Goal: Information Seeking & Learning: Check status

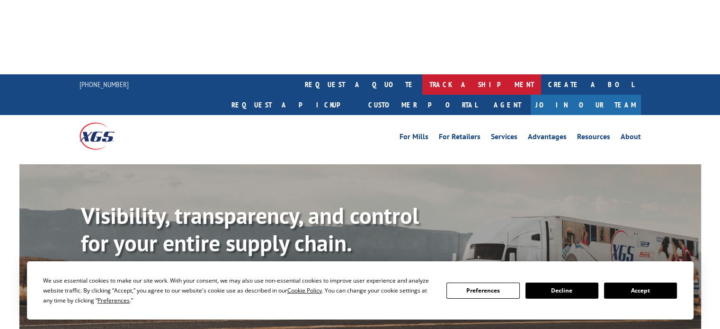
click at [422, 74] on link "track a shipment" at bounding box center [481, 84] width 119 height 20
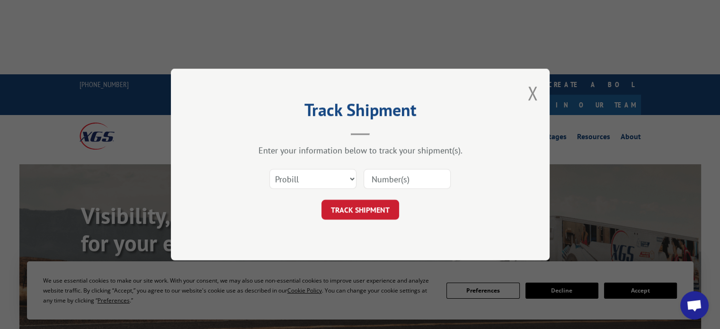
click at [396, 176] on input at bounding box center [406, 179] width 87 height 20
paste input "Order # SO1580994"
drag, startPoint x: 441, startPoint y: 208, endPoint x: 432, endPoint y: 198, distance: 12.7
click at [441, 208] on div "TRACK SHIPMENT" at bounding box center [360, 210] width 284 height 20
click at [419, 179] on input "Order # SO1580994" at bounding box center [406, 179] width 87 height 20
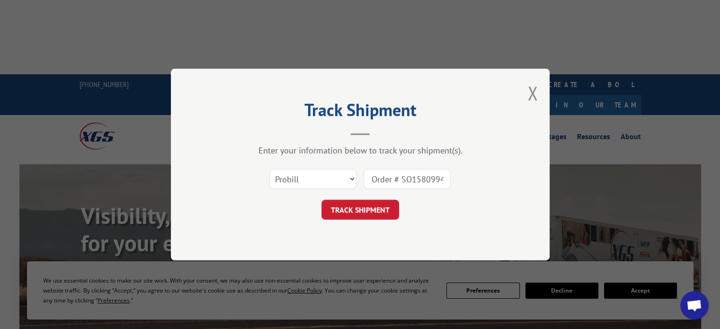
click at [419, 179] on input "Order # SO1580994" at bounding box center [406, 179] width 87 height 20
paste input "17402395"
type input "17402395"
click at [384, 207] on button "TRACK SHIPMENT" at bounding box center [360, 210] width 78 height 20
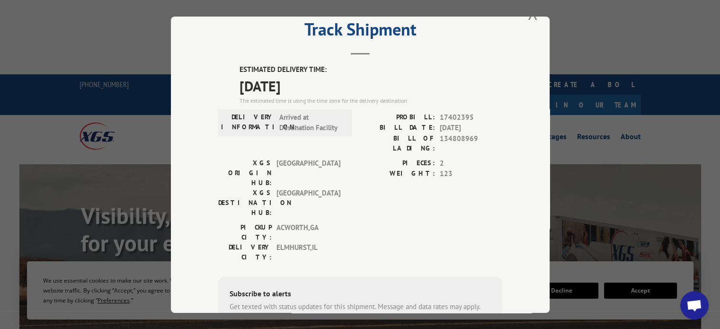
scroll to position [4, 0]
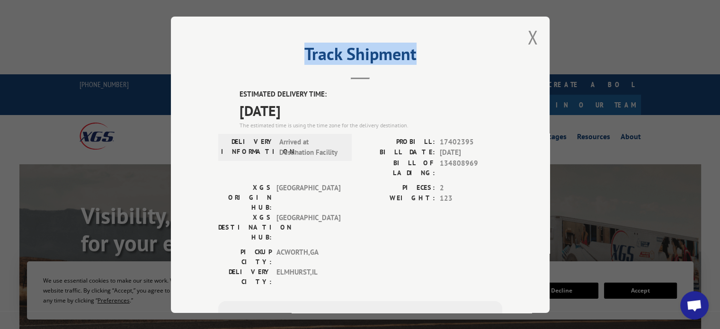
drag, startPoint x: 554, startPoint y: 41, endPoint x: 554, endPoint y: 79, distance: 38.3
click at [554, 79] on div "Track Shipment ESTIMATED DELIVERY TIME: [DATE] The estimated time is using the …" at bounding box center [360, 164] width 720 height 329
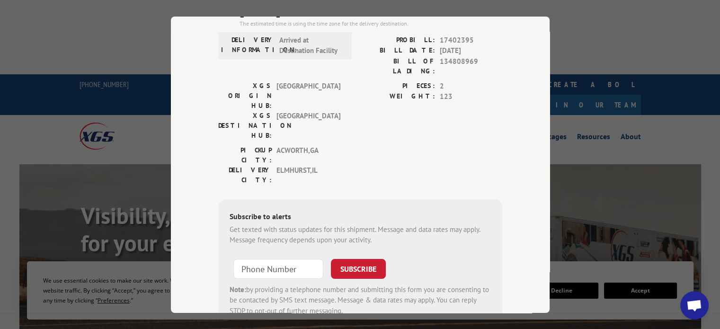
scroll to position [51, 0]
